Goal: Entertainment & Leisure: Browse casually

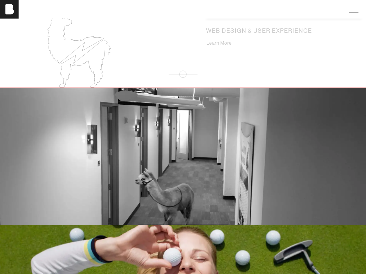
scroll to position [889, 0]
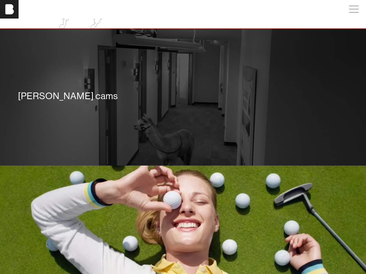
click at [196, 102] on div "[PERSON_NAME] cams" at bounding box center [183, 97] width 338 height 42
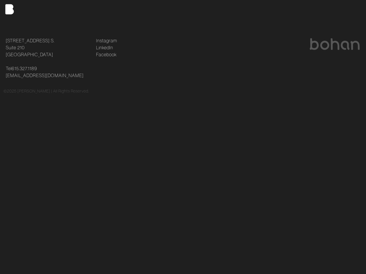
click at [315, 74] on div at bounding box center [273, 58] width 181 height 42
click at [345, 106] on footer "[STREET_ADDRESS] [STREET_ADDRESS] Tel [PHONE_NUMBER] [EMAIL_ADDRESS][DOMAIN_NAM…" at bounding box center [183, 66] width 366 height 94
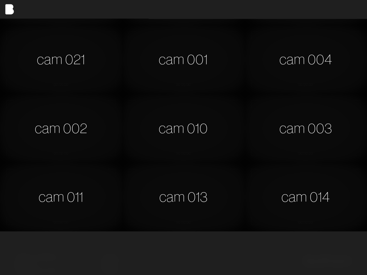
scroll to position [207, 0]
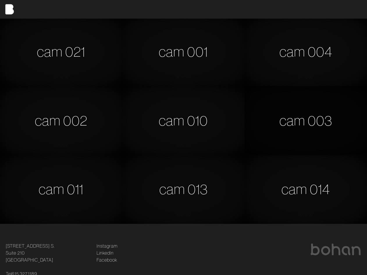
click at [282, 130] on div "cam 003" at bounding box center [305, 120] width 122 height 69
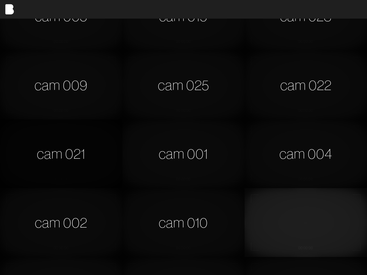
scroll to position [89, 0]
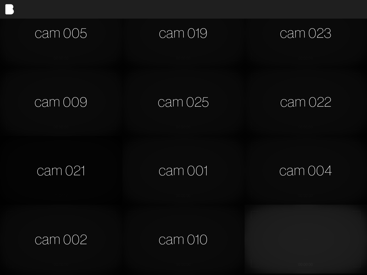
click at [69, 165] on div "cam 021" at bounding box center [61, 170] width 122 height 69
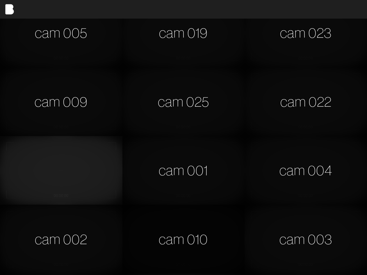
click at [175, 235] on div "cam 010" at bounding box center [183, 238] width 122 height 69
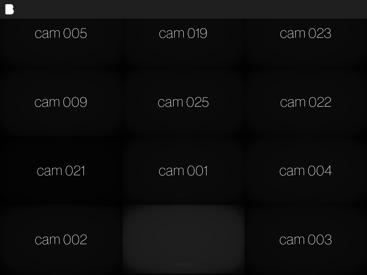
click at [56, 179] on div "cam 021" at bounding box center [61, 170] width 122 height 69
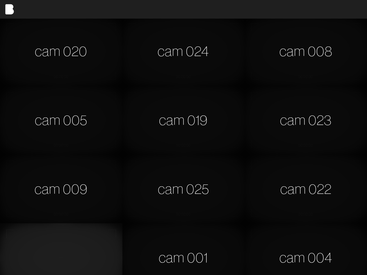
scroll to position [0, 0]
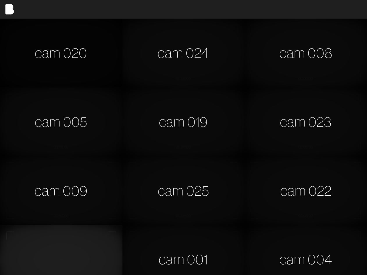
click at [65, 41] on div "cam 020" at bounding box center [61, 53] width 122 height 69
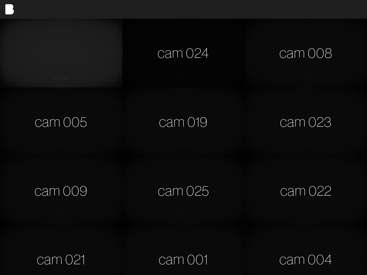
click at [186, 47] on div "cam 024" at bounding box center [183, 53] width 122 height 69
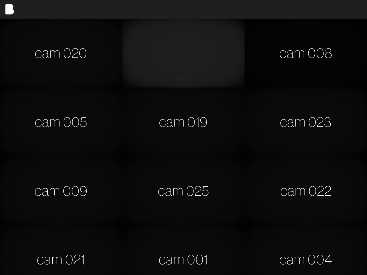
click at [282, 61] on div "cam 008" at bounding box center [305, 53] width 122 height 69
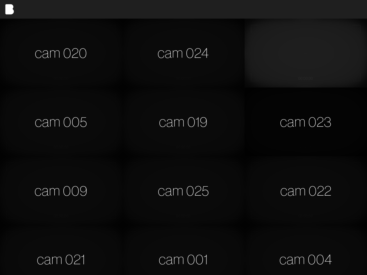
click at [265, 118] on div "cam 023" at bounding box center [305, 121] width 122 height 69
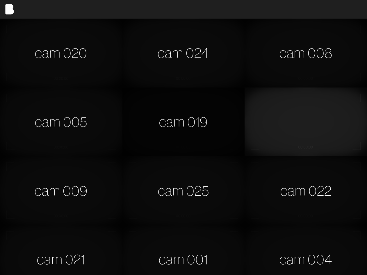
click at [205, 107] on div "cam 019" at bounding box center [183, 121] width 122 height 69
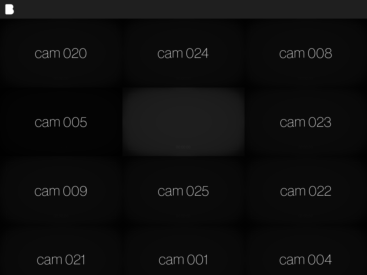
click at [94, 108] on div "cam 005" at bounding box center [61, 121] width 122 height 69
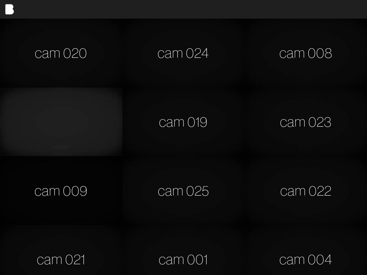
click at [97, 167] on div "cam 009" at bounding box center [61, 190] width 122 height 69
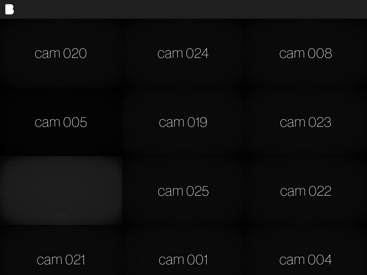
click at [88, 139] on div "cam 005" at bounding box center [61, 121] width 122 height 69
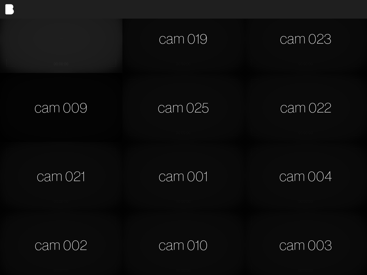
scroll to position [30, 0]
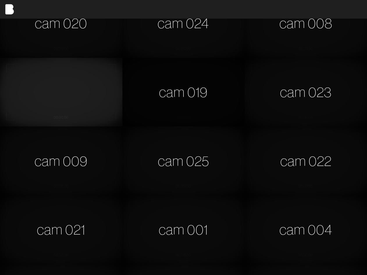
click at [145, 91] on div "cam 019" at bounding box center [183, 92] width 122 height 69
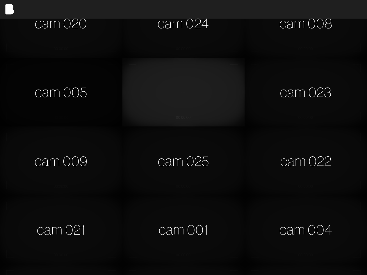
click at [110, 92] on div "cam 005" at bounding box center [61, 92] width 122 height 69
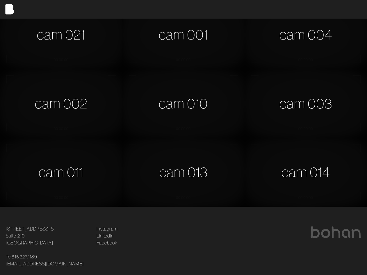
scroll to position [237, 0]
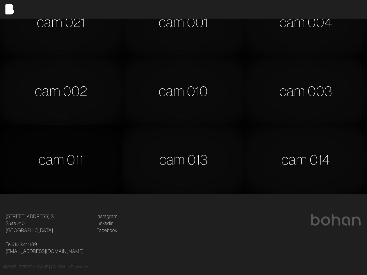
click at [110, 141] on div "cam 011" at bounding box center [61, 159] width 122 height 69
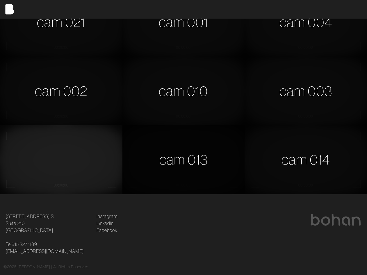
click at [139, 155] on div "cam 013" at bounding box center [183, 159] width 122 height 69
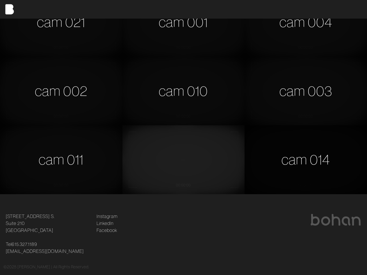
click at [293, 158] on div "cam 014" at bounding box center [305, 159] width 122 height 69
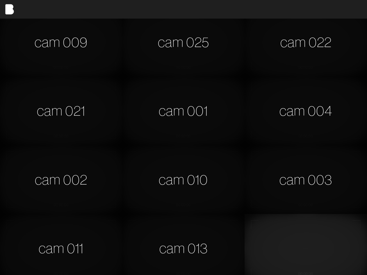
scroll to position [148, 0]
click at [277, 174] on div "cam 003" at bounding box center [305, 179] width 122 height 69
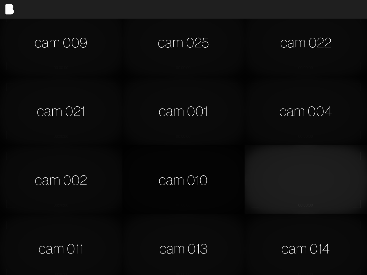
click at [163, 169] on div "cam 010" at bounding box center [183, 179] width 122 height 69
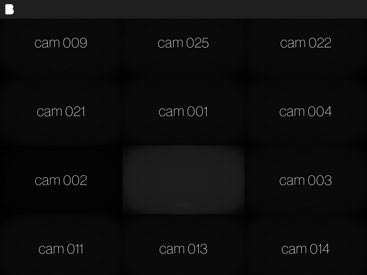
click at [65, 159] on div "cam 002" at bounding box center [61, 179] width 122 height 69
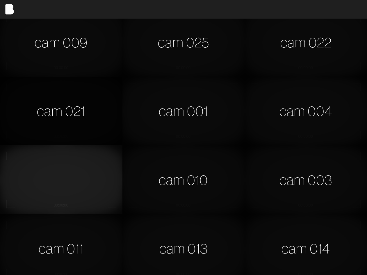
click at [39, 105] on div "cam 021" at bounding box center [61, 111] width 122 height 69
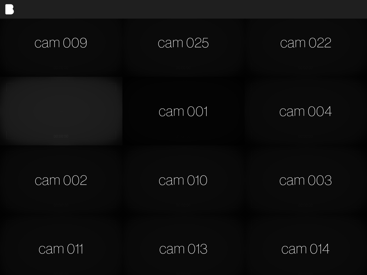
click at [177, 115] on div "cam 001" at bounding box center [183, 111] width 122 height 69
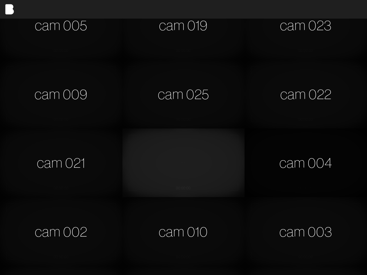
scroll to position [30, 0]
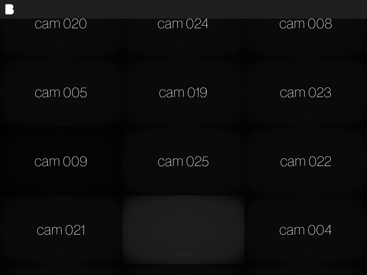
click at [58, 157] on div "cam 009" at bounding box center [61, 160] width 122 height 69
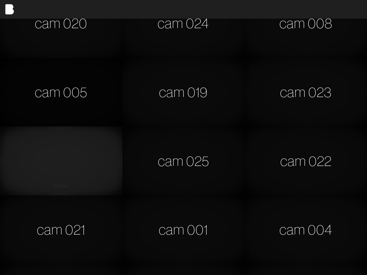
click at [90, 115] on div "cam 005" at bounding box center [61, 92] width 122 height 69
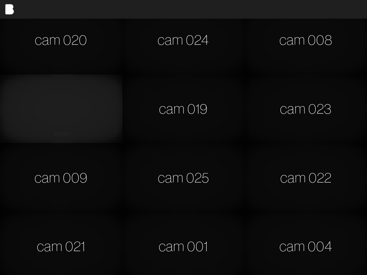
scroll to position [0, 0]
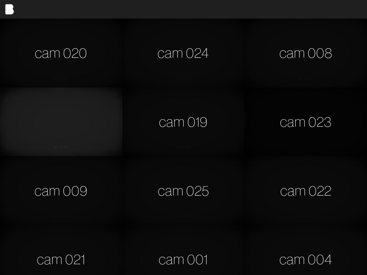
click at [302, 134] on div "cam 023" at bounding box center [305, 121] width 122 height 69
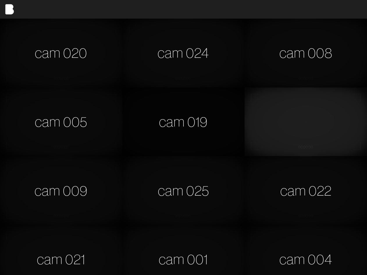
click at [170, 123] on div "cam 019" at bounding box center [183, 121] width 122 height 69
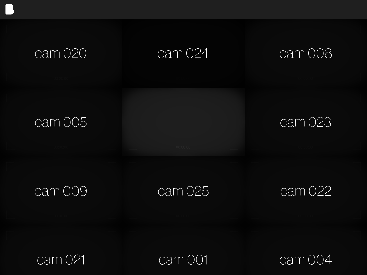
click at [184, 47] on div "cam 024" at bounding box center [183, 53] width 122 height 69
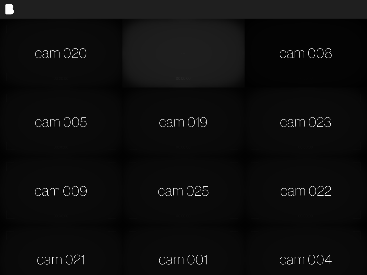
click at [314, 40] on div "cam 008" at bounding box center [305, 53] width 122 height 69
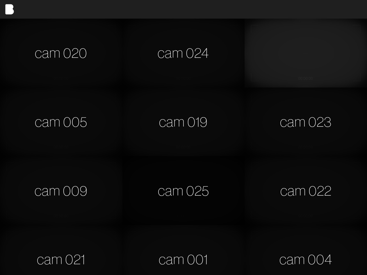
scroll to position [30, 0]
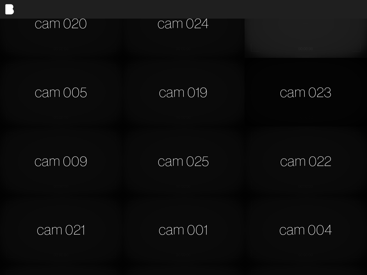
click at [305, 85] on div "cam 023" at bounding box center [305, 92] width 122 height 69
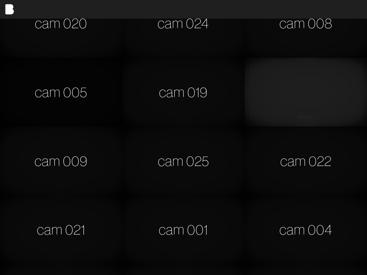
click at [82, 76] on div "cam 005" at bounding box center [61, 92] width 122 height 69
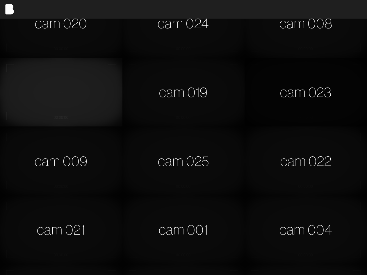
click at [308, 107] on div "cam 023" at bounding box center [305, 92] width 122 height 69
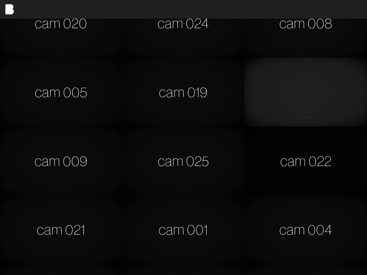
click at [333, 144] on div "cam 022" at bounding box center [305, 160] width 122 height 69
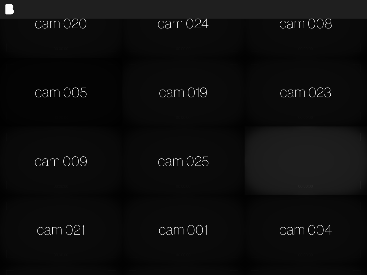
click at [58, 72] on div "cam 005" at bounding box center [61, 92] width 122 height 69
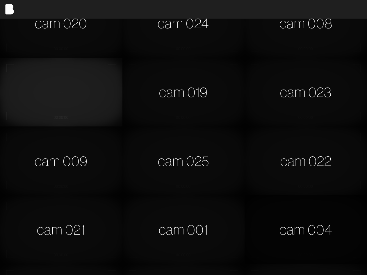
click at [298, 232] on div "cam 004" at bounding box center [305, 229] width 122 height 69
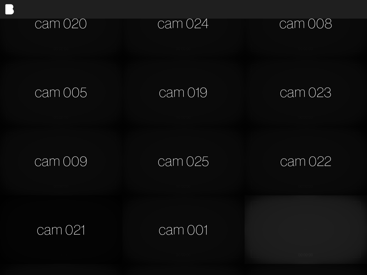
click at [112, 215] on div "cam 021" at bounding box center [61, 229] width 122 height 69
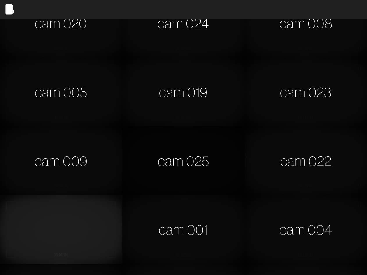
click at [174, 163] on div "cam 025" at bounding box center [183, 160] width 122 height 69
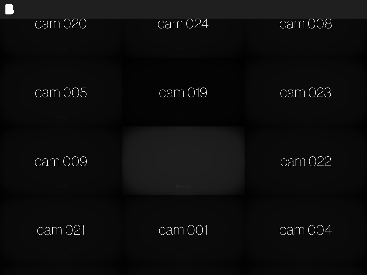
click at [186, 87] on div "cam 019" at bounding box center [183, 92] width 122 height 69
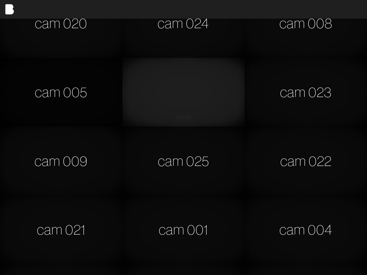
click at [27, 81] on div "cam 005" at bounding box center [61, 92] width 122 height 69
